Goal: Task Accomplishment & Management: Complete application form

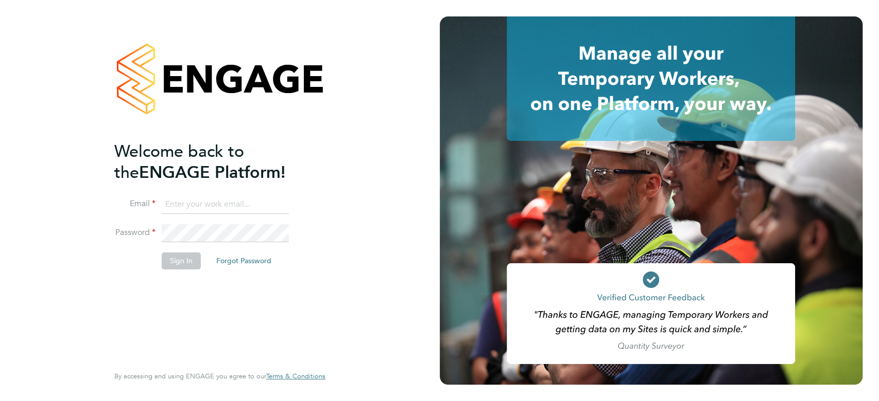
type input "[EMAIL_ADDRESS][DOMAIN_NAME]"
click at [183, 259] on button "Sign In" at bounding box center [181, 261] width 39 height 16
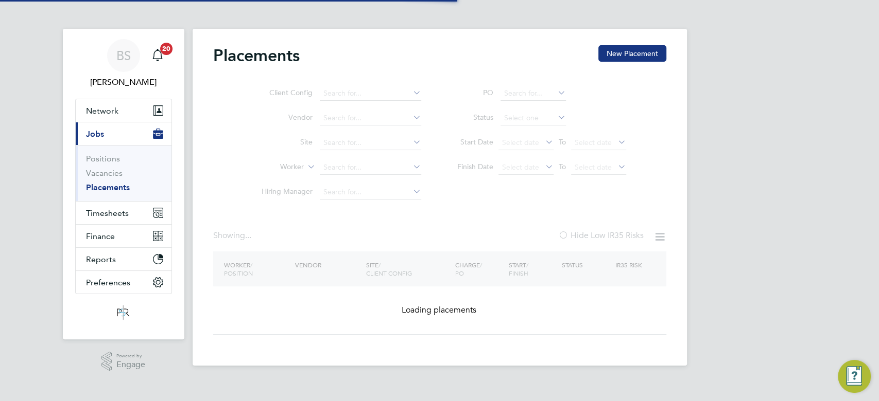
type input "Countryside Properties UK Ltd"
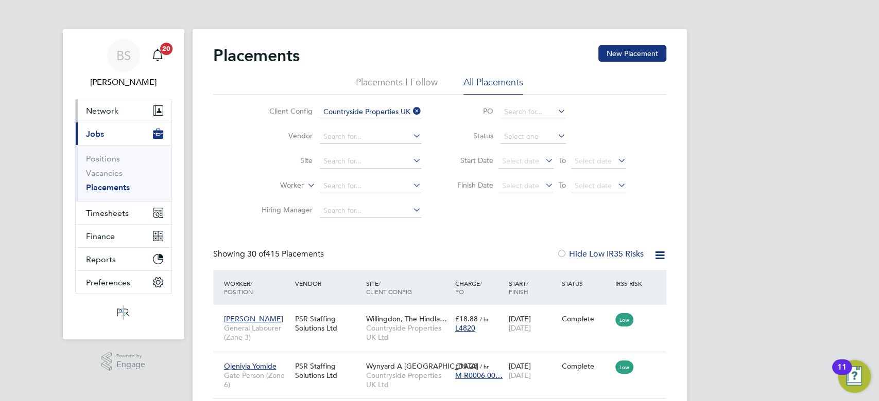
click at [111, 107] on span "Network" at bounding box center [102, 111] width 32 height 10
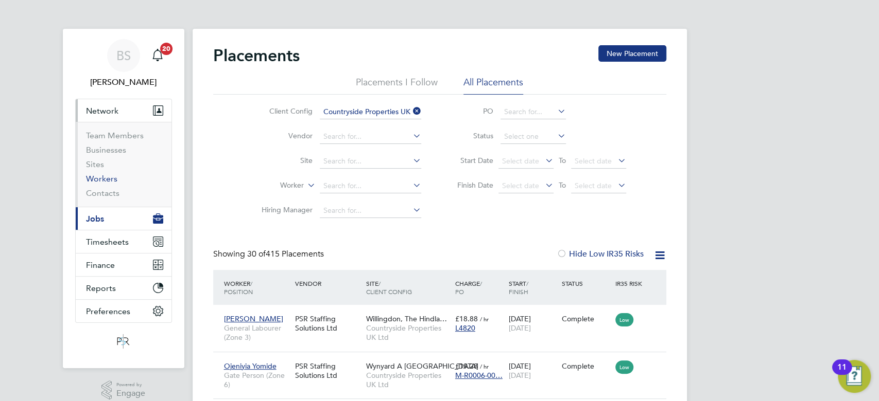
click at [109, 178] on link "Workers" at bounding box center [101, 179] width 31 height 10
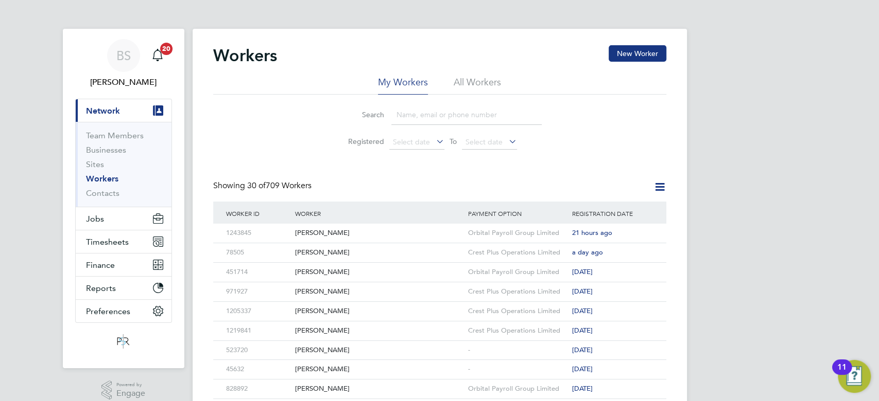
click at [429, 112] on input at bounding box center [466, 115] width 150 height 20
paste input "david.gray01@icloud.com"
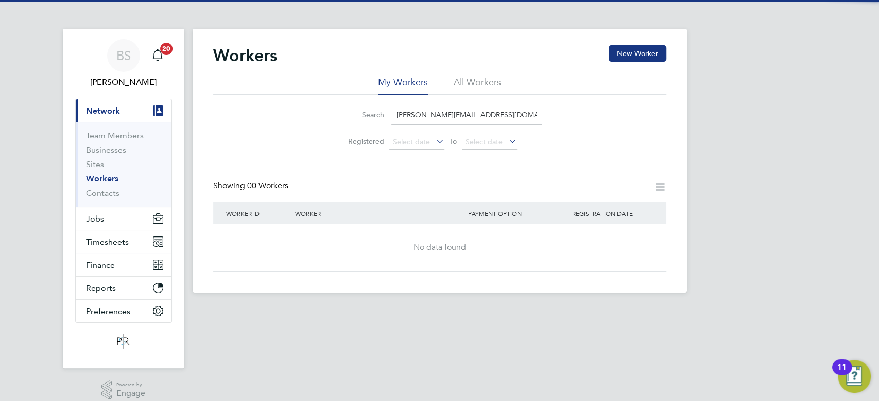
type input "david.gray01@icloud.com"
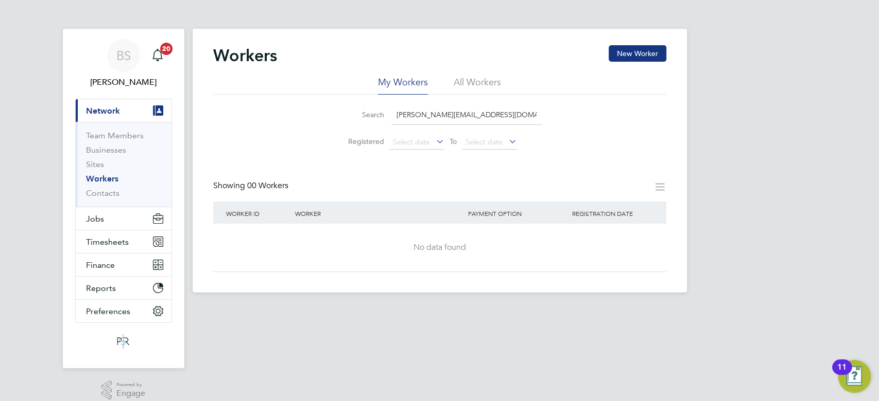
click at [498, 81] on li "All Workers" at bounding box center [476, 85] width 47 height 19
click at [495, 113] on input "david.gray01@icloud.com" at bounding box center [466, 115] width 150 height 20
click at [653, 53] on button "New Worker" at bounding box center [637, 53] width 58 height 16
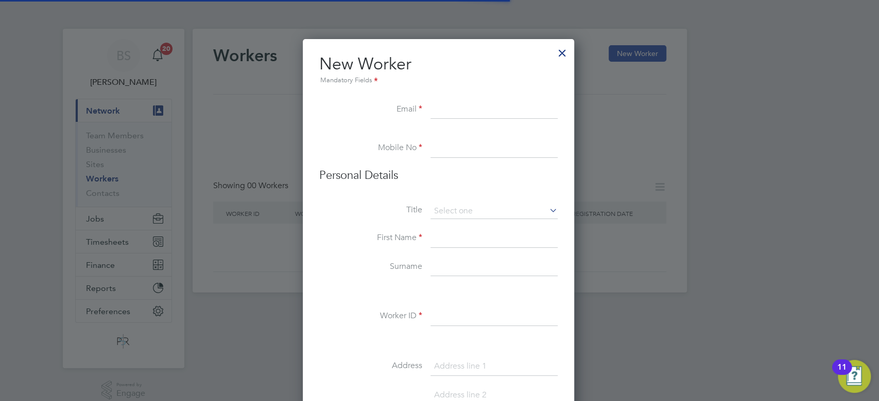
scroll to position [873, 273]
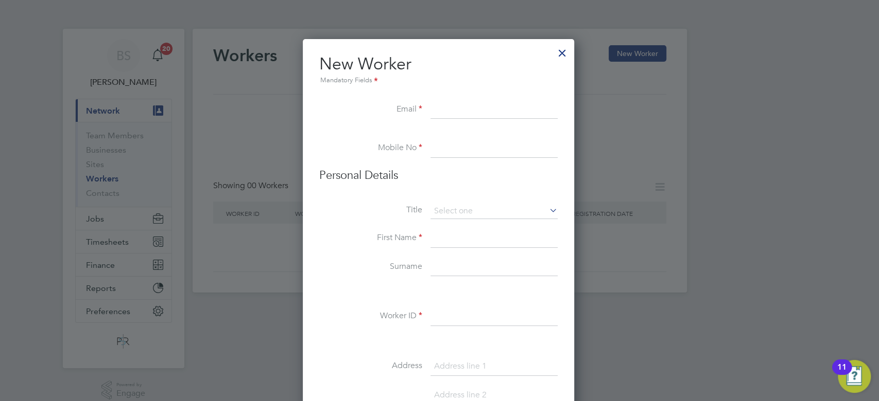
paste input "david.gray01@icloud.com"
type input "david.gray01@icloud.com"
click at [482, 150] on input at bounding box center [493, 148] width 127 height 19
paste input "+44 7909 441824"
type input "+44 7909 441824"
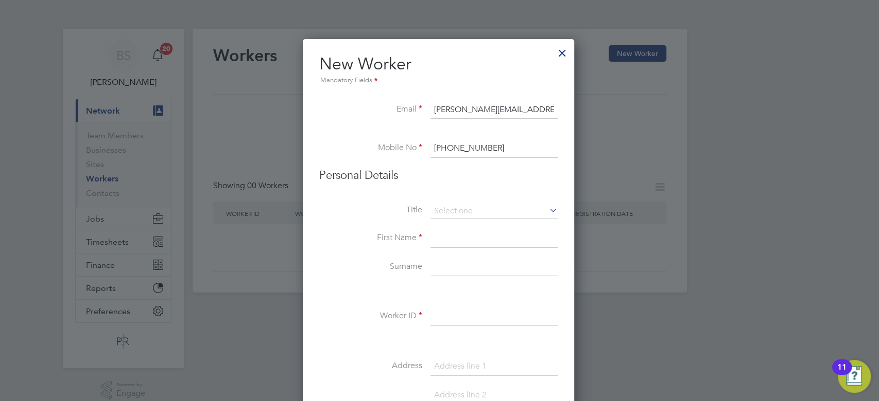
click at [454, 243] on input at bounding box center [493, 239] width 127 height 19
type input "David"
type input "Gray"
click at [472, 315] on input at bounding box center [493, 317] width 127 height 19
paste input "1134355"
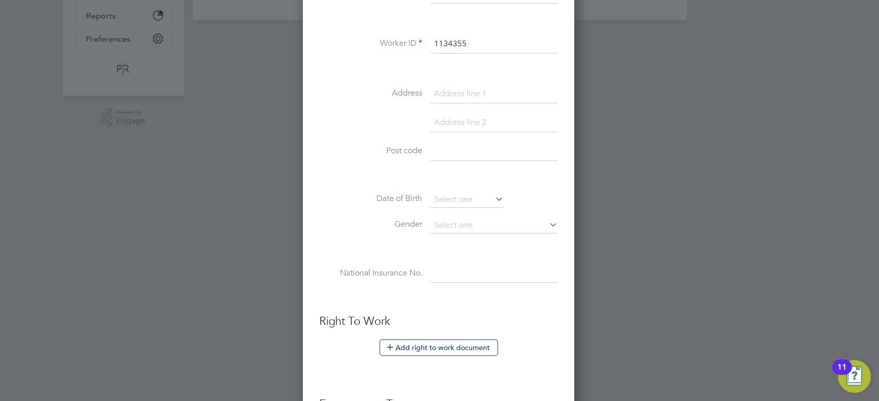
scroll to position [274, 0]
type input "1134355"
click at [493, 194] on icon at bounding box center [493, 197] width 0 height 14
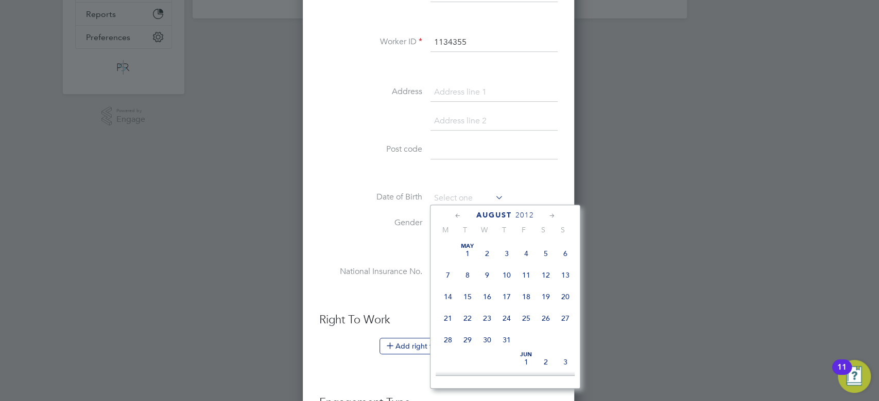
scroll to position [407, 0]
click at [349, 204] on li "Date of Birth" at bounding box center [438, 204] width 238 height 26
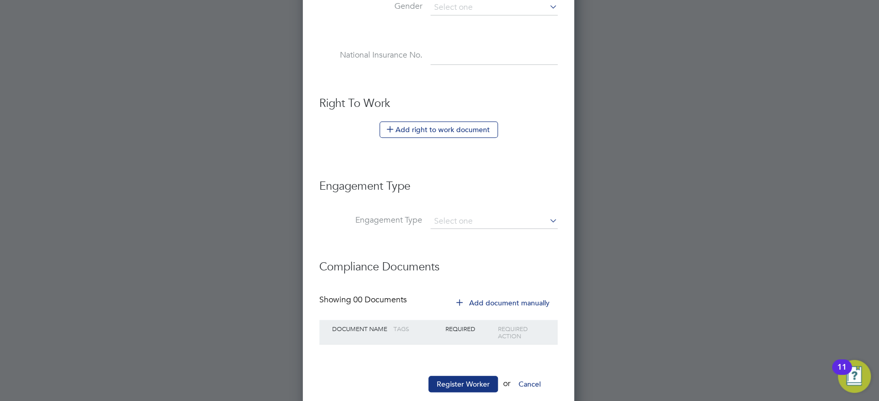
scroll to position [511, 0]
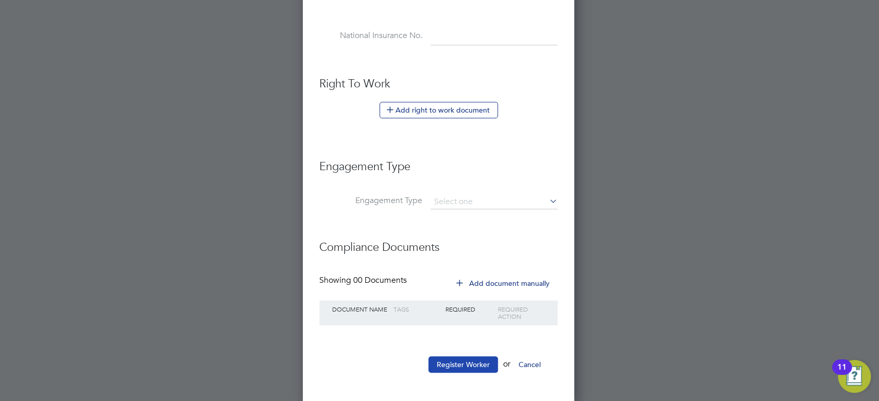
click at [487, 360] on button "Register Worker" at bounding box center [462, 365] width 69 height 16
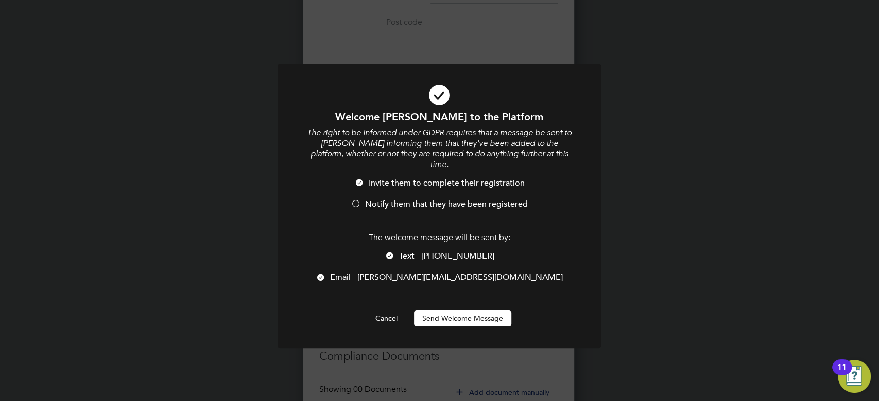
scroll to position [5, 5]
click at [475, 310] on button "Send Welcome Message" at bounding box center [462, 318] width 97 height 16
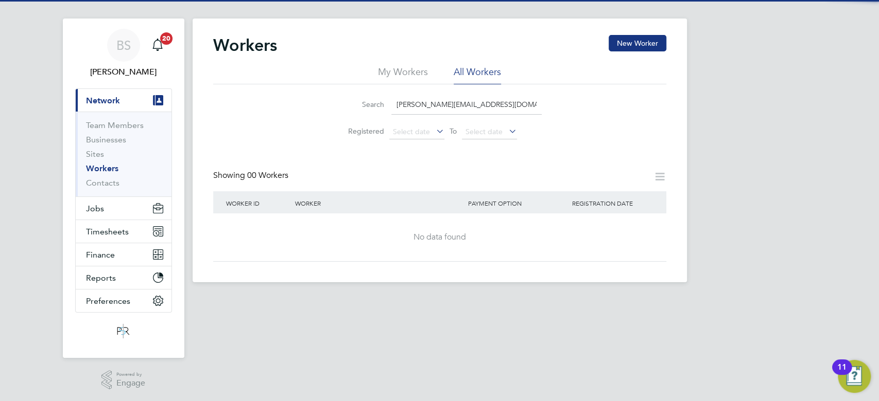
scroll to position [0, 0]
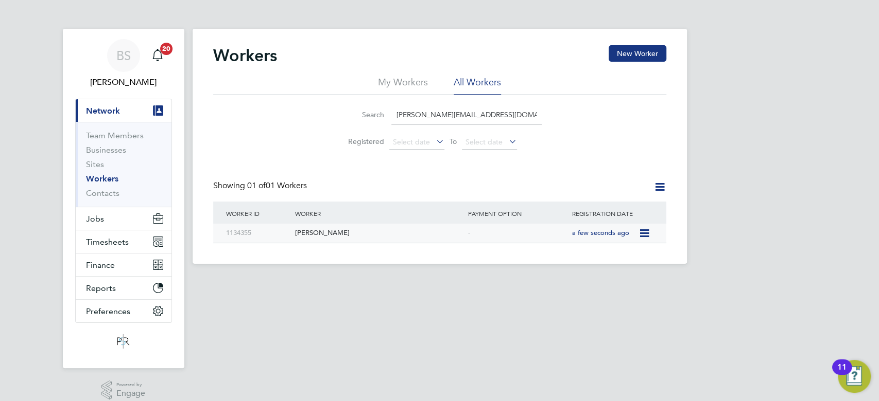
click at [326, 230] on div "David Gray" at bounding box center [378, 233] width 173 height 19
